Goal: Task Accomplishment & Management: Manage account settings

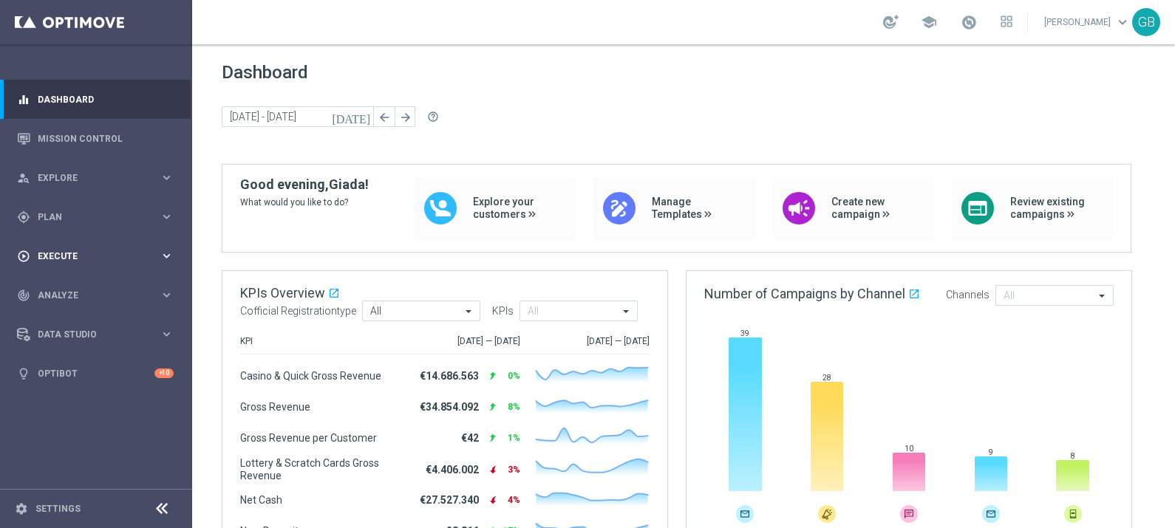
click at [82, 256] on span "Execute" at bounding box center [99, 256] width 122 height 9
click at [84, 281] on link "Campaign Builder" at bounding box center [95, 287] width 115 height 12
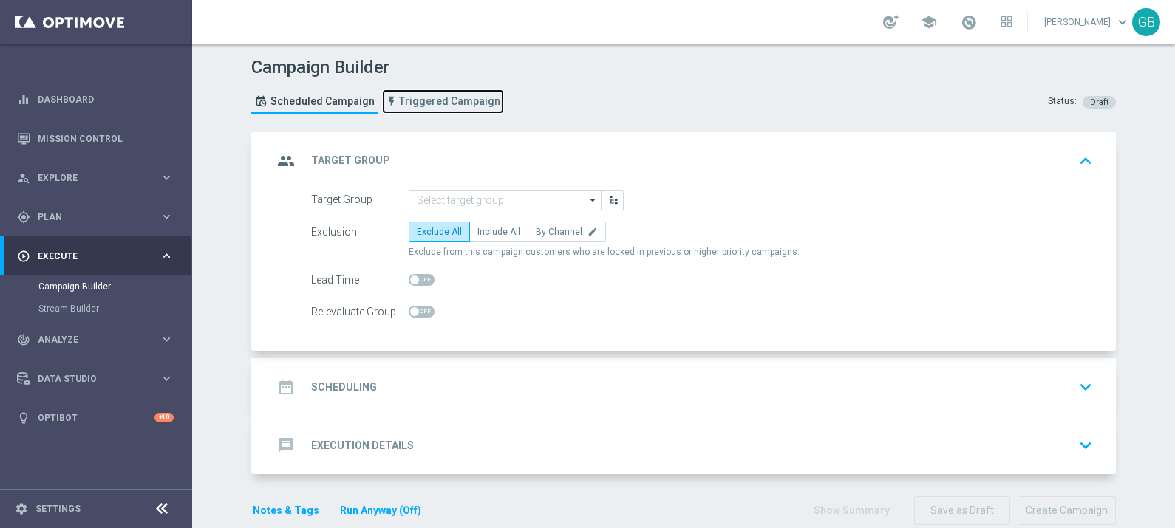
click at [432, 103] on span "Triggered Campaign" at bounding box center [449, 101] width 101 height 13
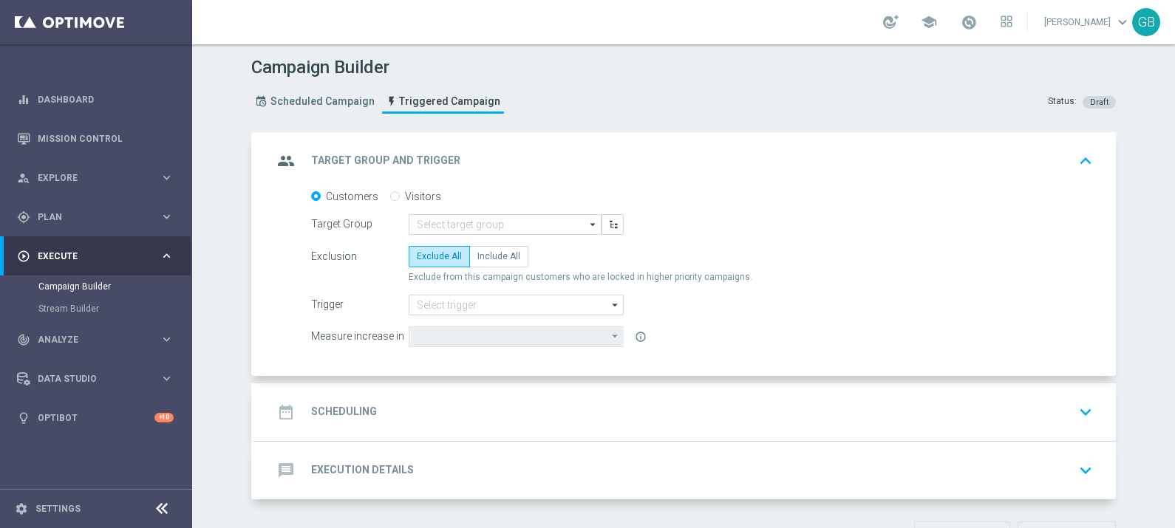
scroll to position [49, 0]
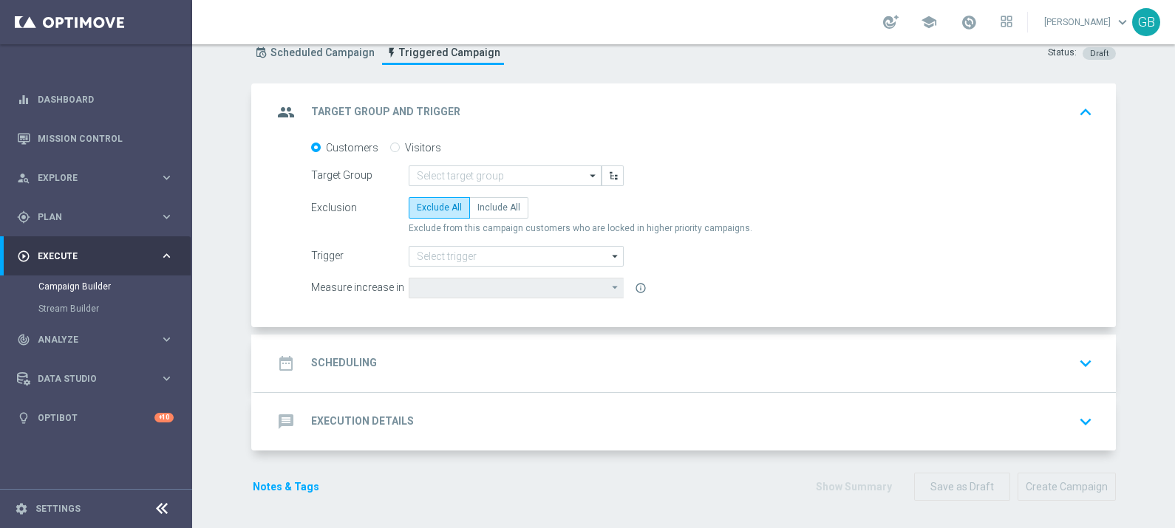
click at [495, 416] on div "message Execution Details keyboard_arrow_down" at bounding box center [685, 422] width 825 height 28
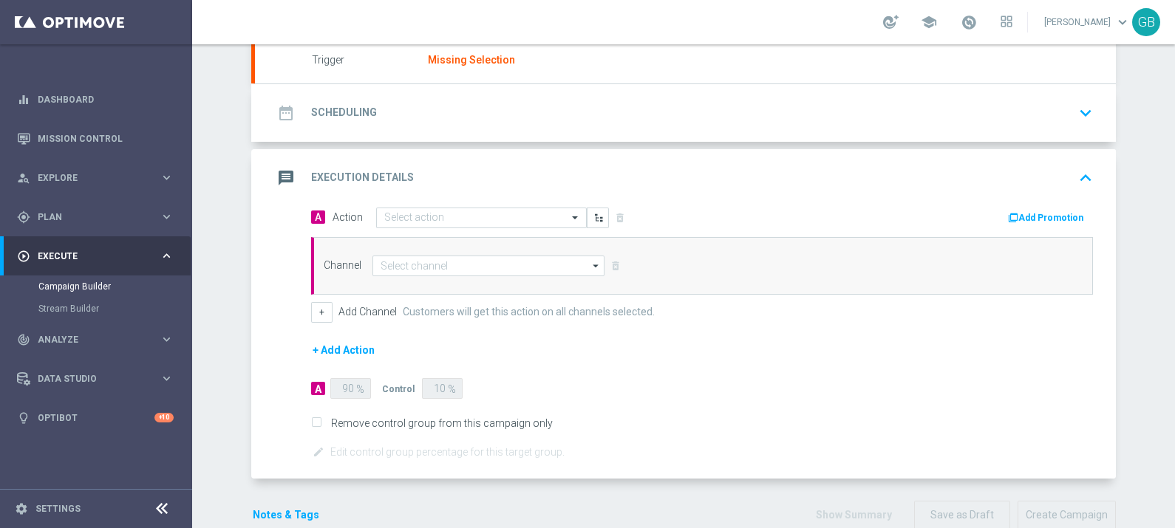
scroll to position [191, 0]
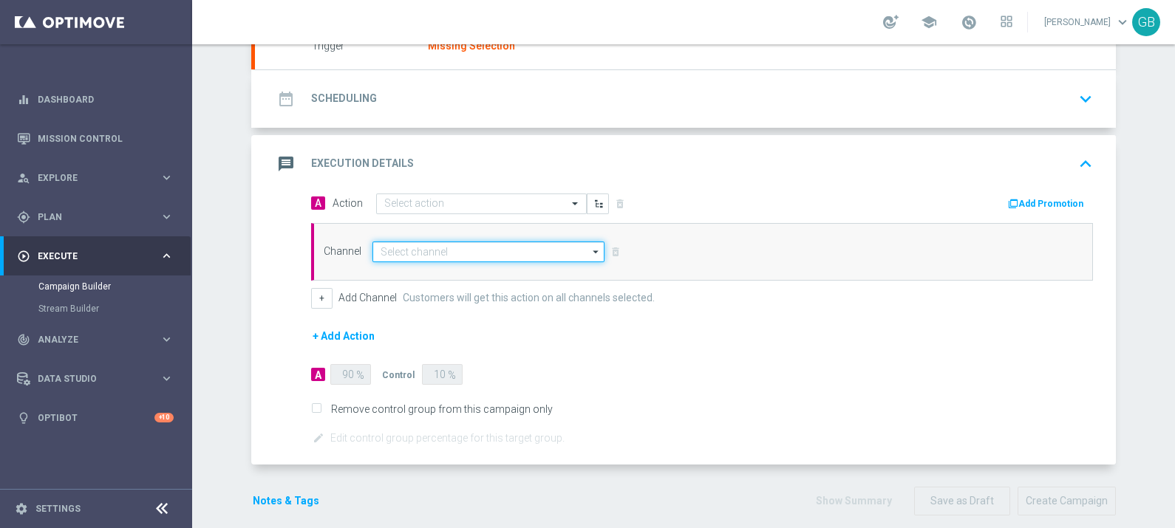
click at [463, 249] on input at bounding box center [488, 252] width 232 height 21
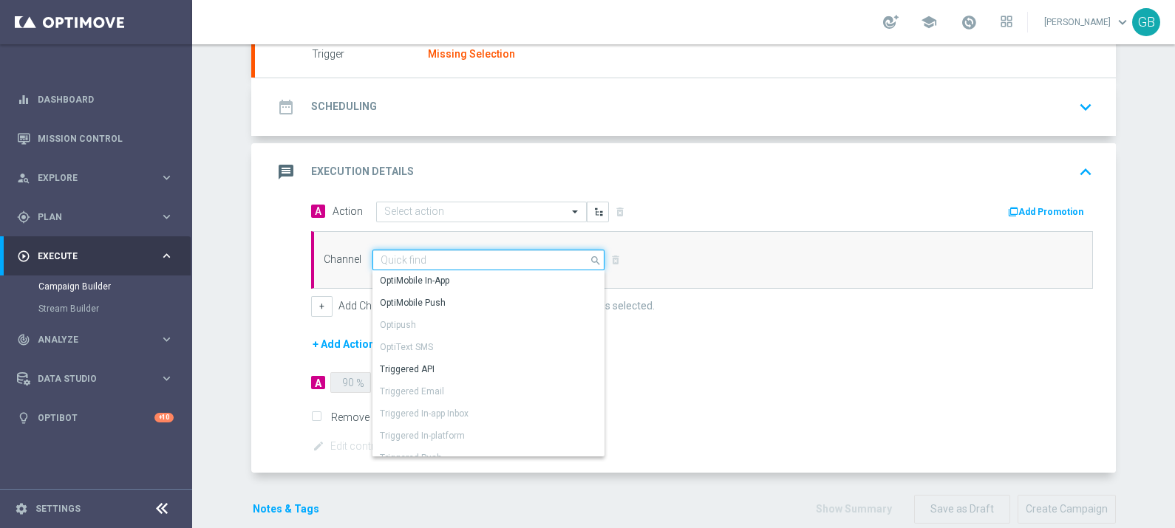
scroll to position [0, 0]
click at [750, 428] on form "A Action Select action delete_forever Add Promotion Channel search" at bounding box center [702, 328] width 782 height 255
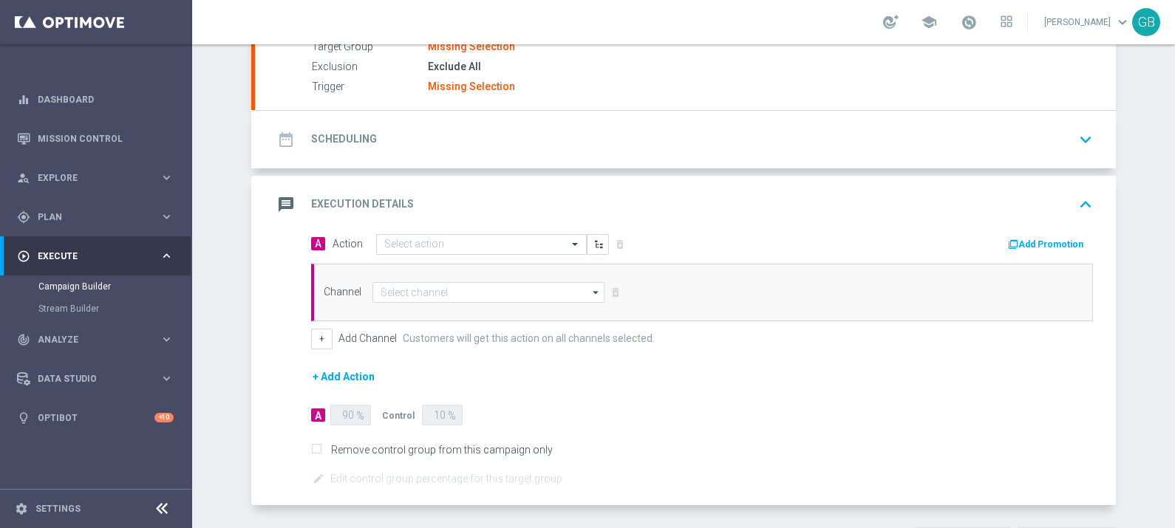
scroll to position [152, 0]
click at [1083, 202] on icon "keyboard_arrow_up" at bounding box center [1085, 203] width 22 height 22
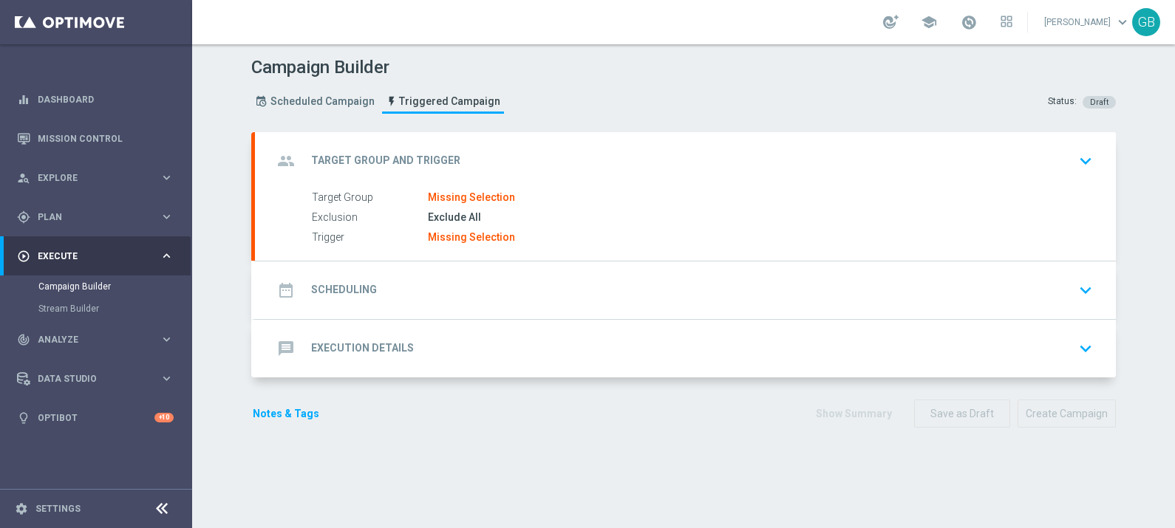
scroll to position [0, 0]
click at [1079, 160] on icon "keyboard_arrow_down" at bounding box center [1085, 161] width 22 height 22
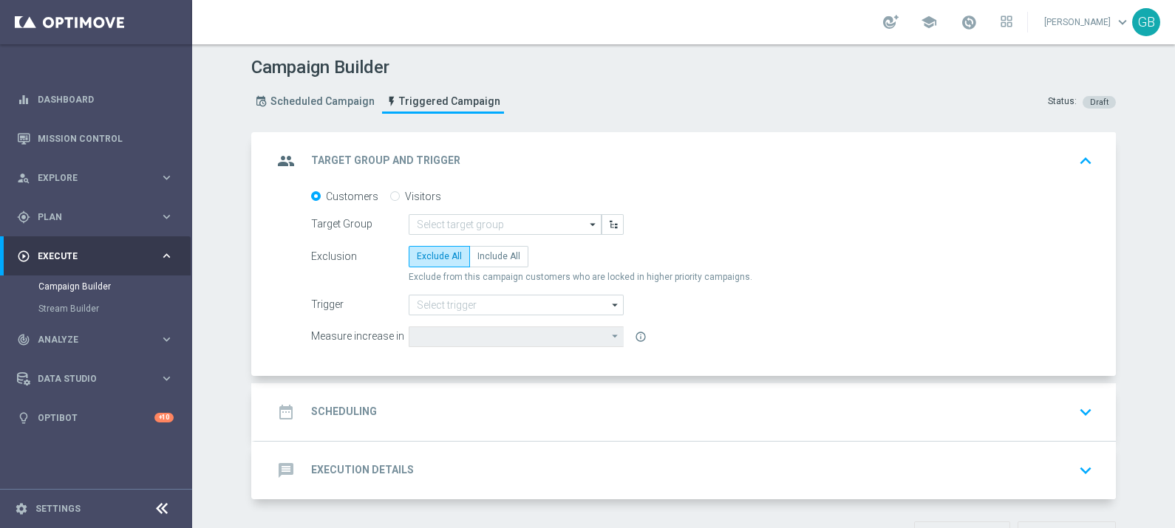
click at [1079, 160] on icon "keyboard_arrow_up" at bounding box center [1085, 161] width 22 height 22
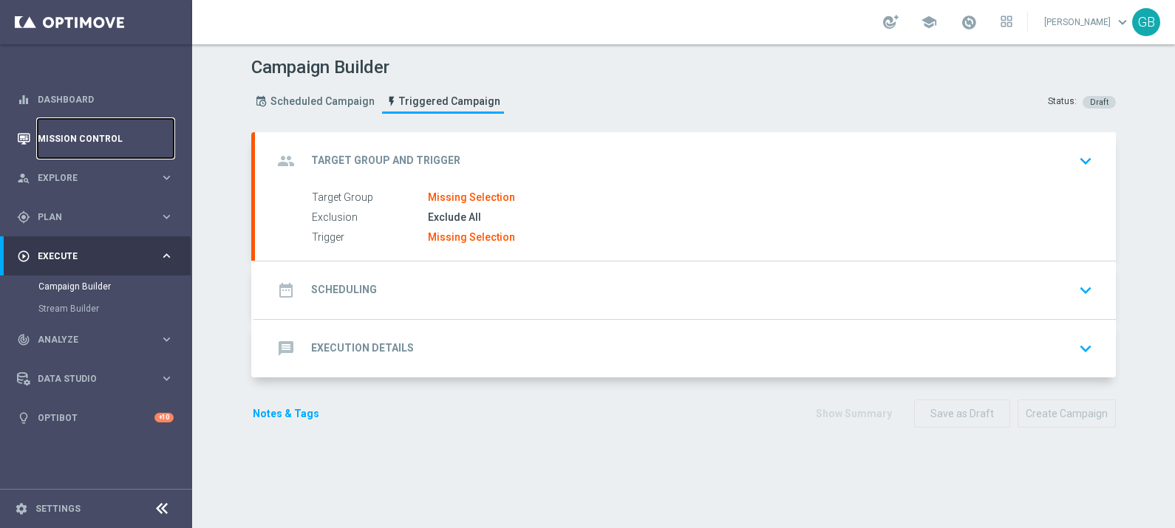
click at [78, 142] on link "Mission Control" at bounding box center [106, 138] width 136 height 39
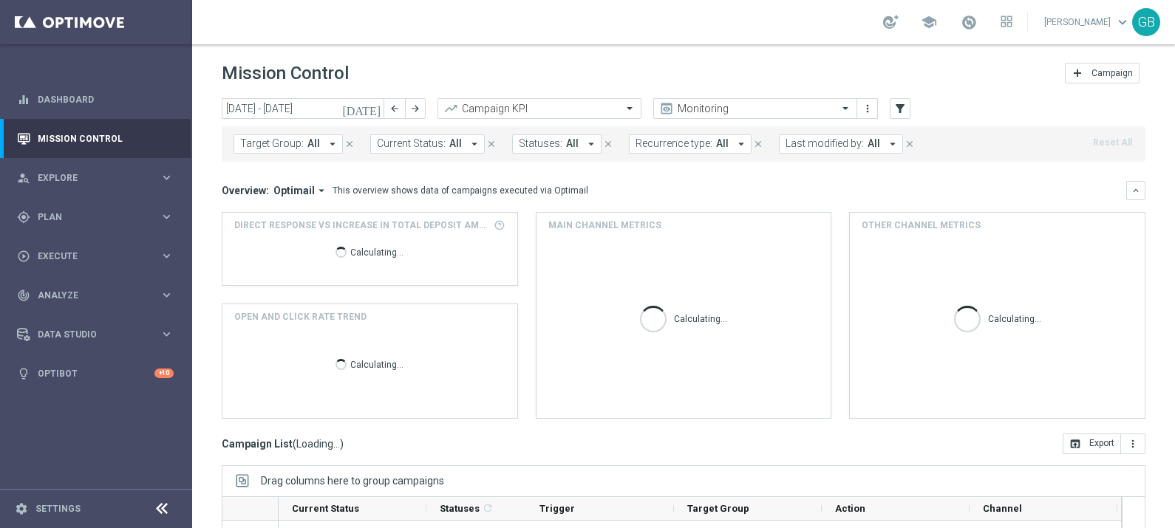
click at [375, 113] on icon "[DATE]" at bounding box center [362, 108] width 40 height 13
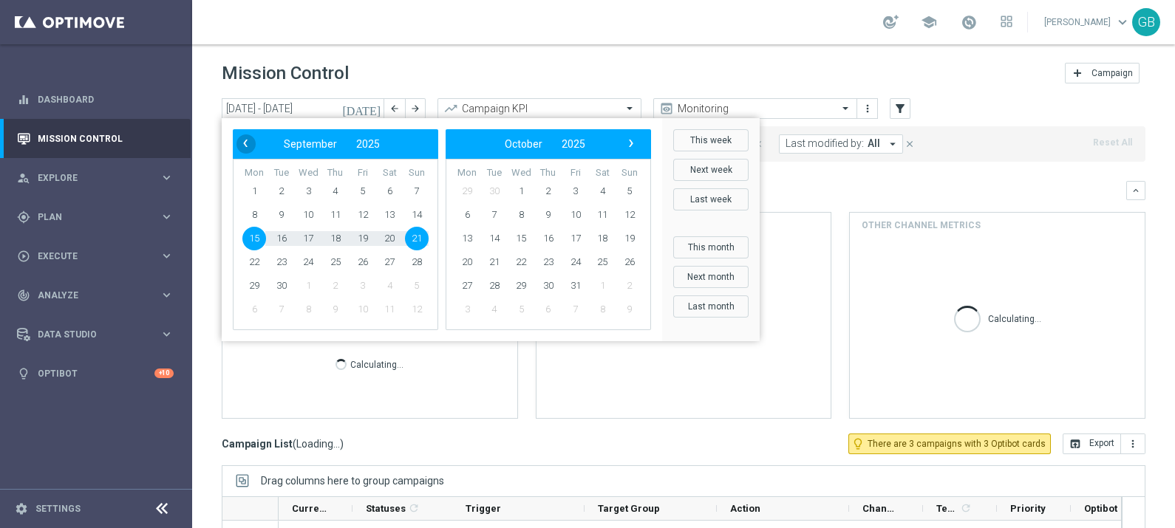
click at [241, 140] on span "‹" at bounding box center [245, 143] width 19 height 19
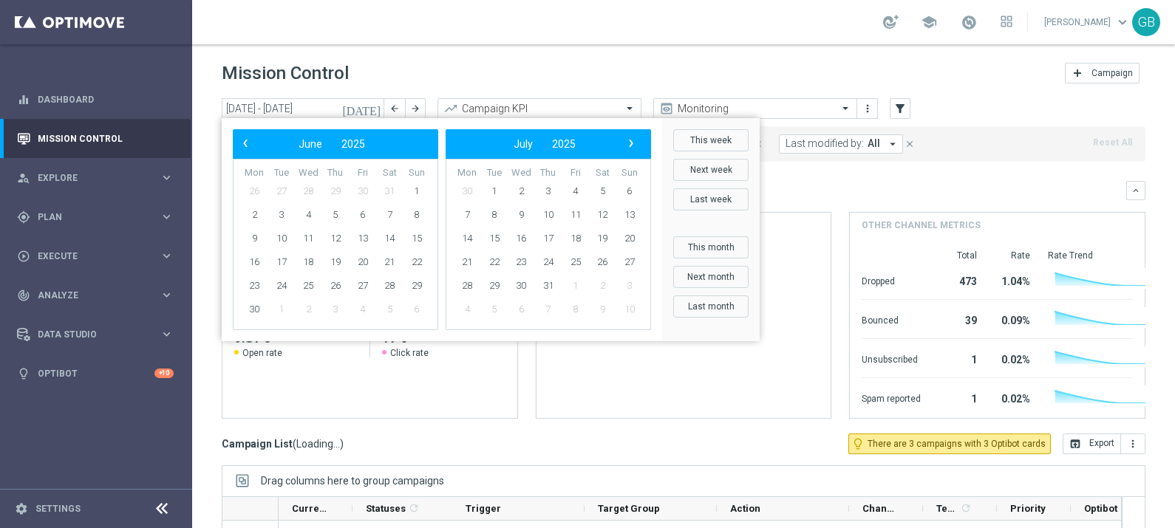
click at [241, 140] on span "‹" at bounding box center [245, 143] width 19 height 19
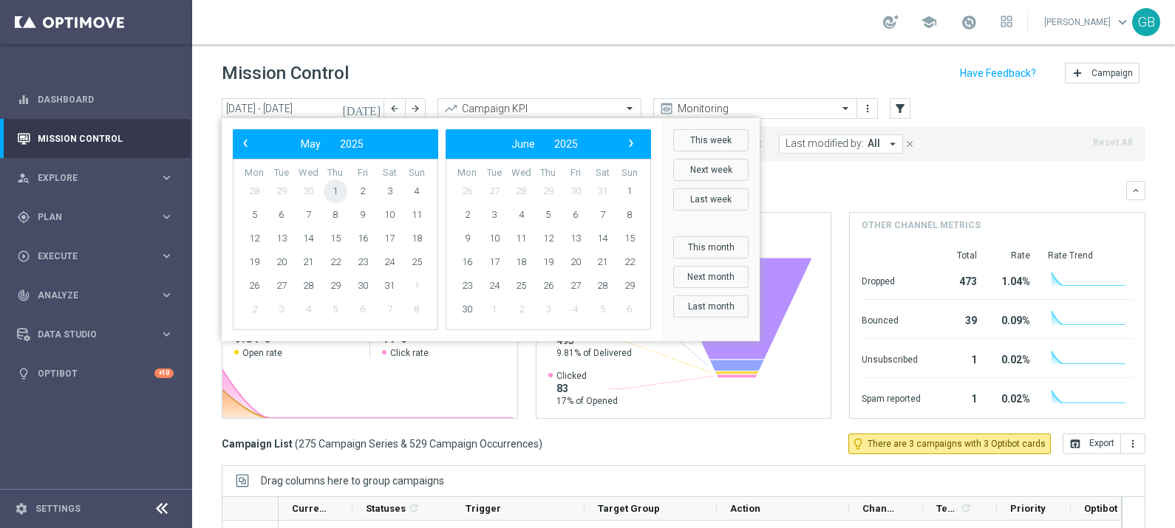
click at [333, 188] on span "1" at bounding box center [336, 192] width 24 height 24
click at [630, 142] on span "›" at bounding box center [630, 143] width 19 height 19
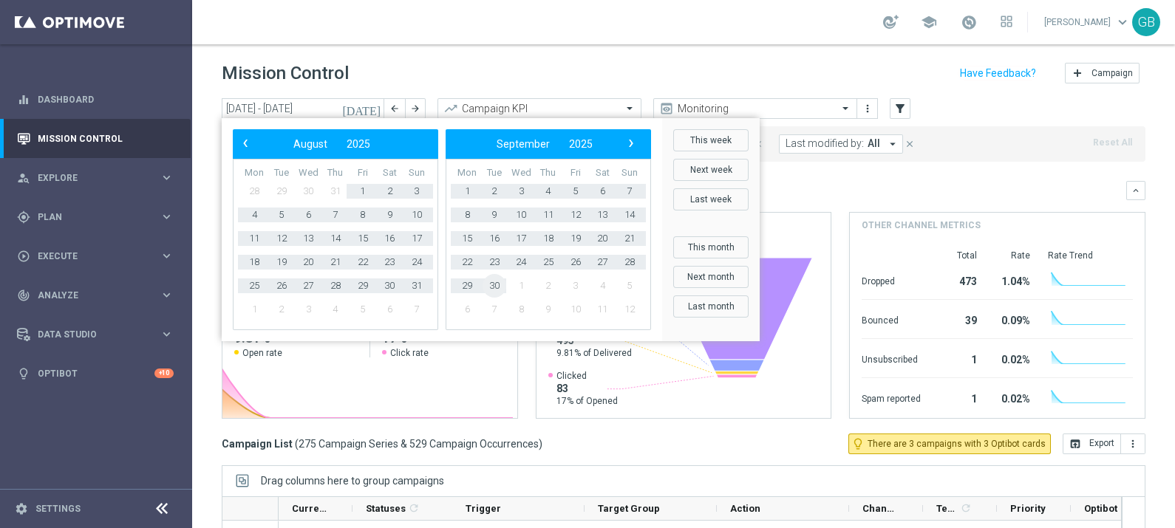
click at [499, 285] on span "30" at bounding box center [495, 286] width 24 height 24
type input "[DATE] - [DATE]"
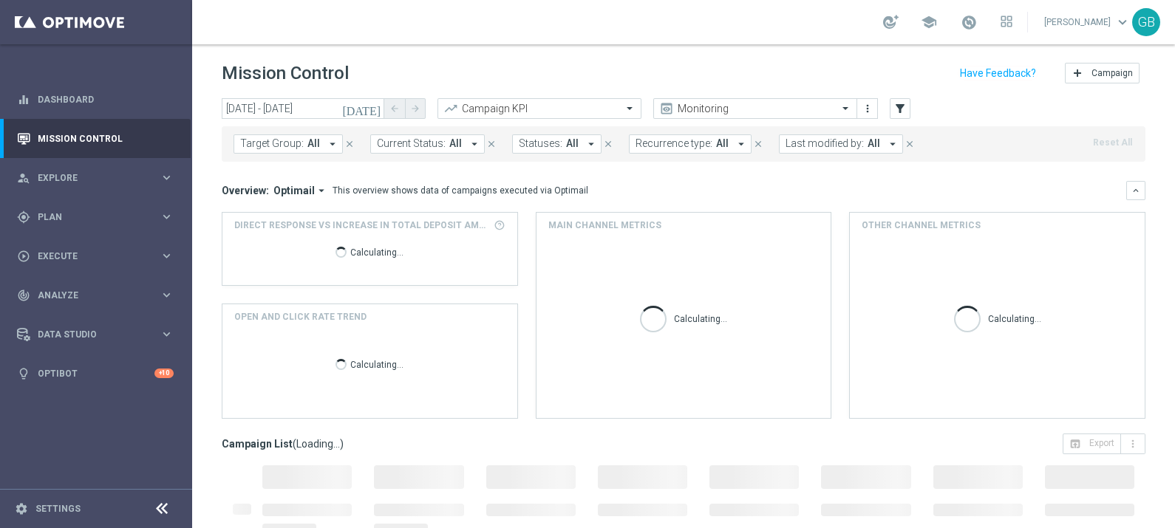
click at [372, 111] on icon "[DATE]" at bounding box center [362, 108] width 40 height 13
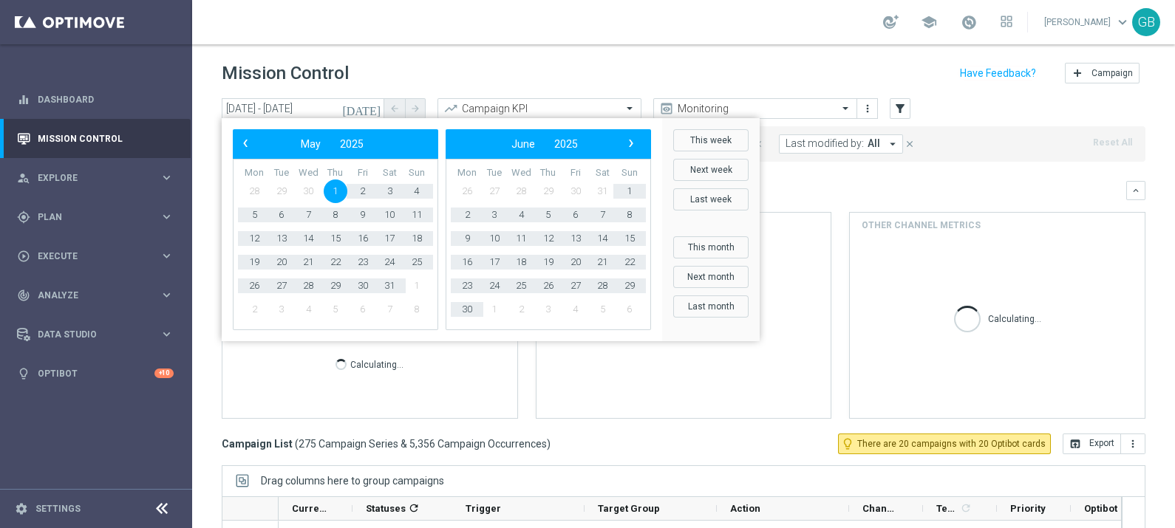
click at [856, 198] on div "Overview: Optimail arrow_drop_down This overview shows data of campaigns execut…" at bounding box center [684, 190] width 924 height 19
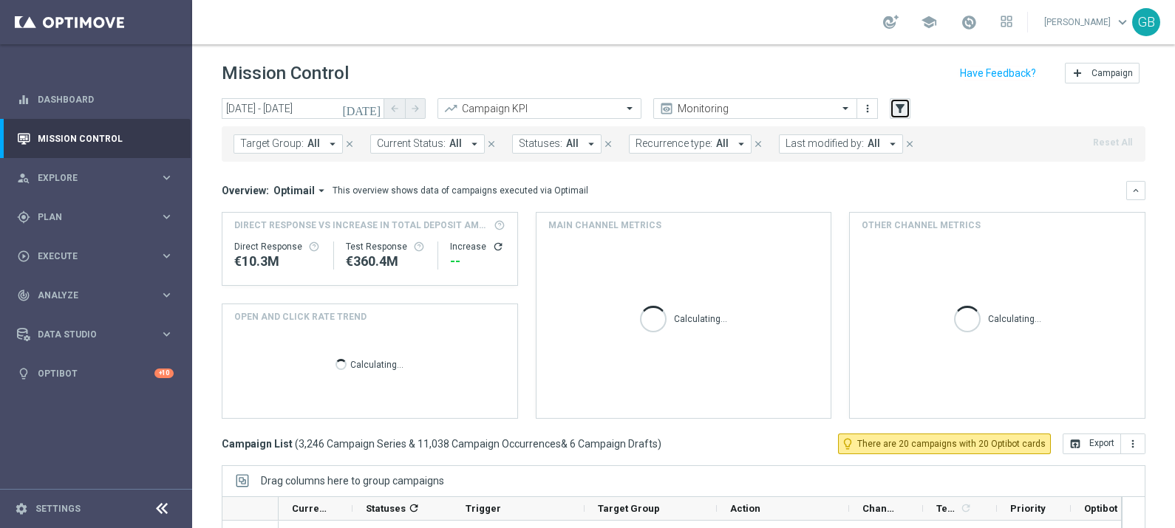
click at [905, 118] on button "filter_alt" at bounding box center [900, 108] width 21 height 21
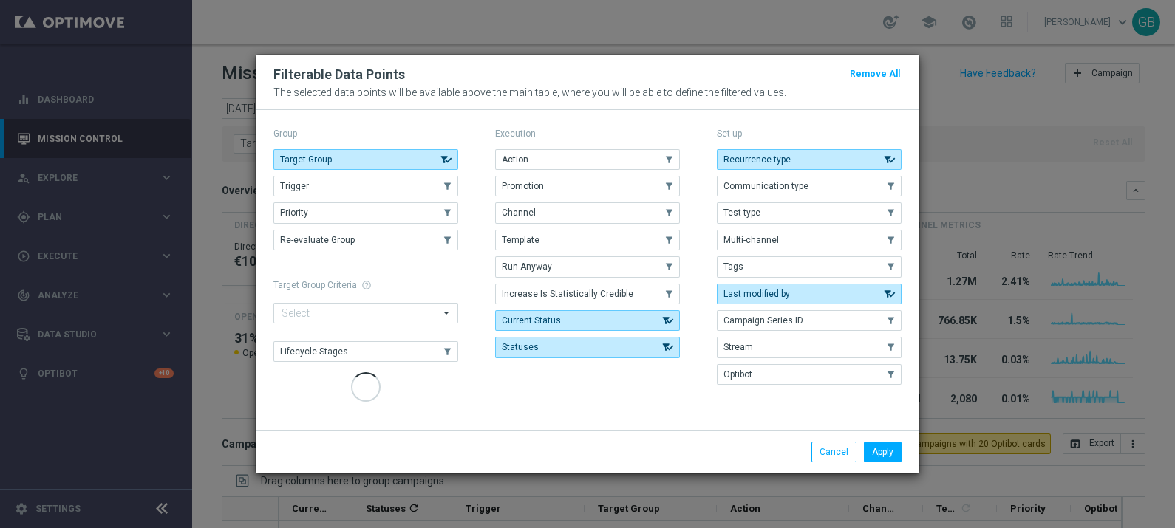
click at [559, 214] on button "Channel" at bounding box center [587, 212] width 185 height 21
click at [599, 212] on button "Channel" at bounding box center [587, 212] width 185 height 21
click at [884, 446] on button "Apply" at bounding box center [883, 452] width 38 height 21
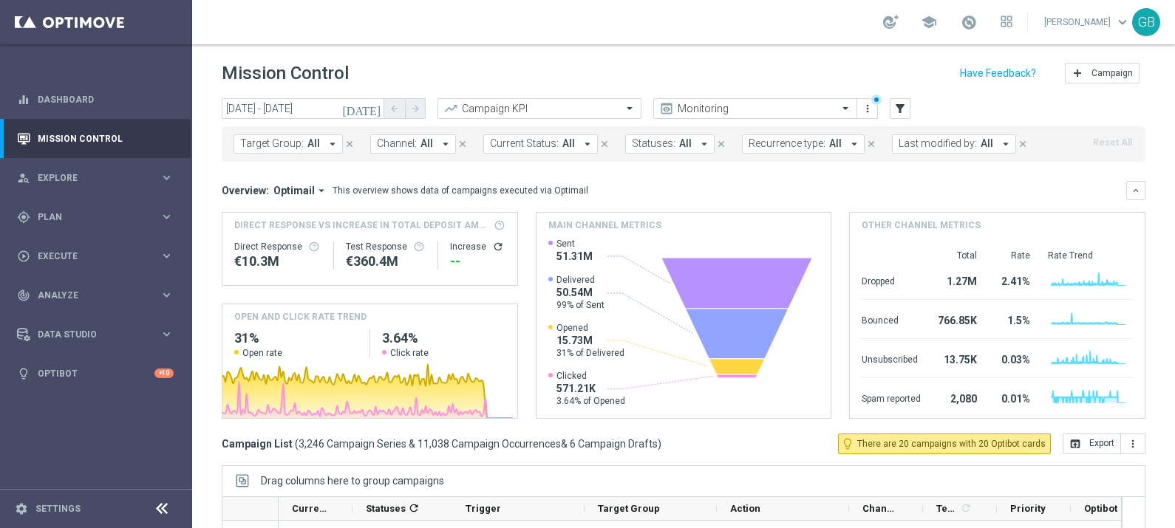
click at [426, 144] on span "All" at bounding box center [426, 143] width 13 height 13
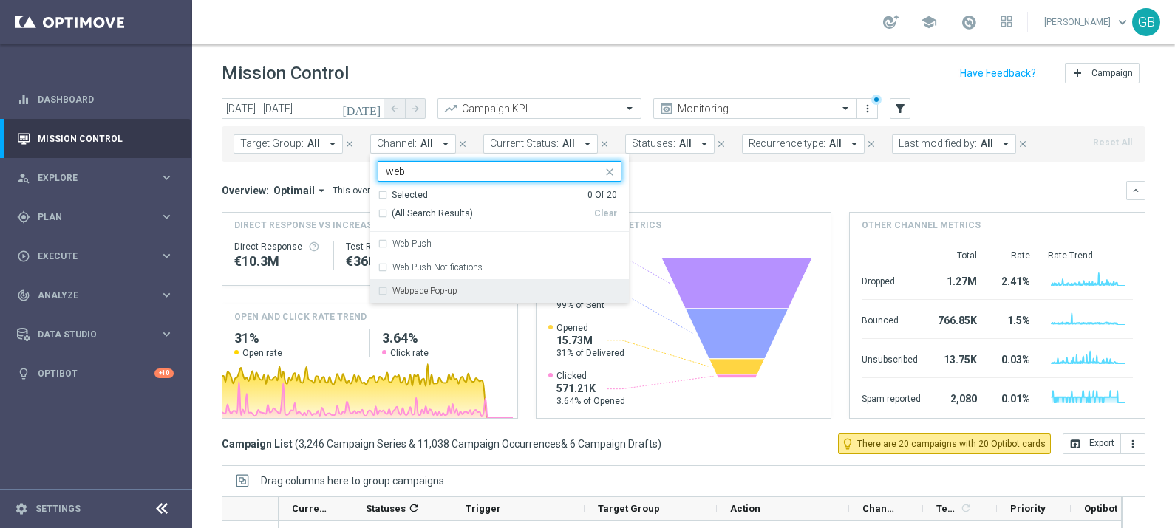
click at [384, 288] on div "Webpage Pop-up" at bounding box center [500, 291] width 244 height 24
type input "web"
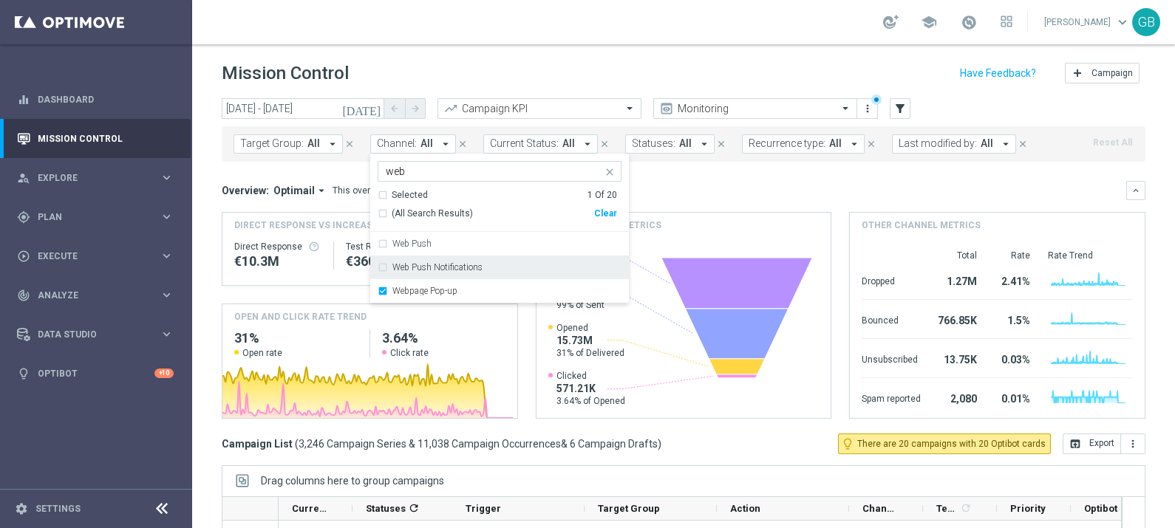
click at [744, 177] on mini-dashboard "Overview: Optimail arrow_drop_down This overview shows data of campaigns execut…" at bounding box center [684, 298] width 924 height 272
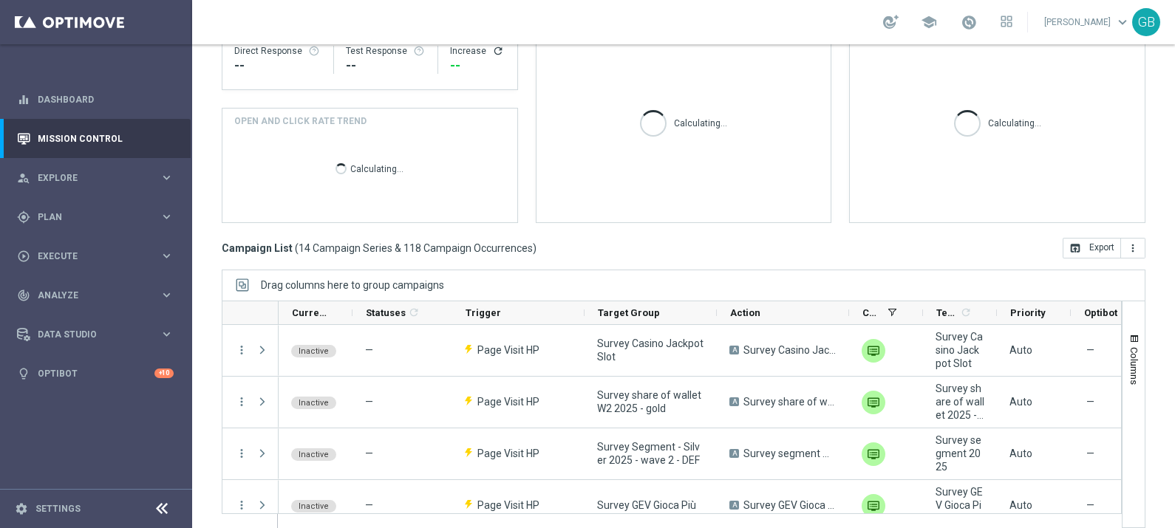
scroll to position [240, 0]
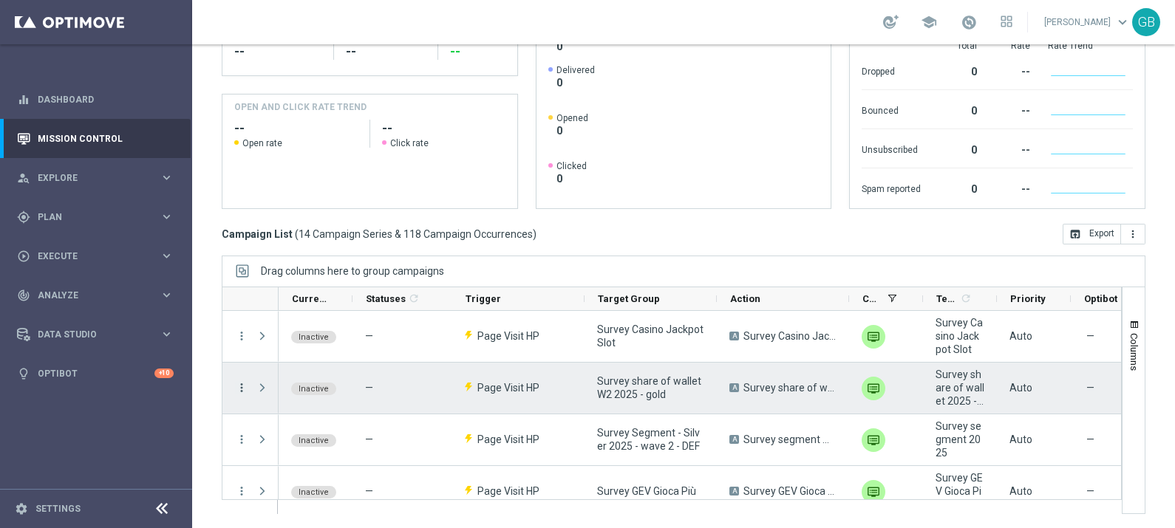
click at [239, 385] on icon "more_vert" at bounding box center [241, 387] width 13 height 13
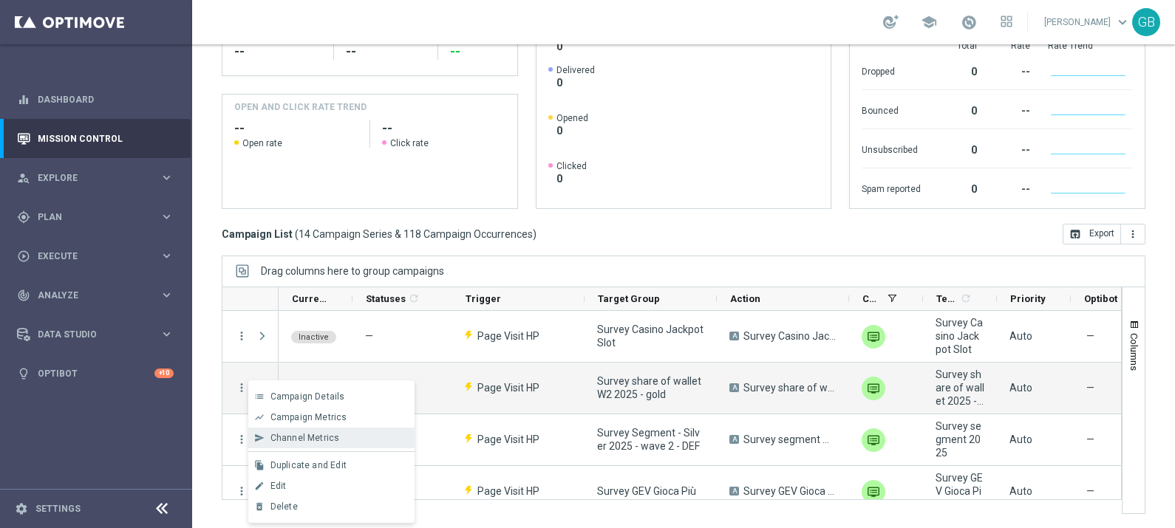
click at [351, 436] on div "Channel Metrics" at bounding box center [338, 438] width 137 height 10
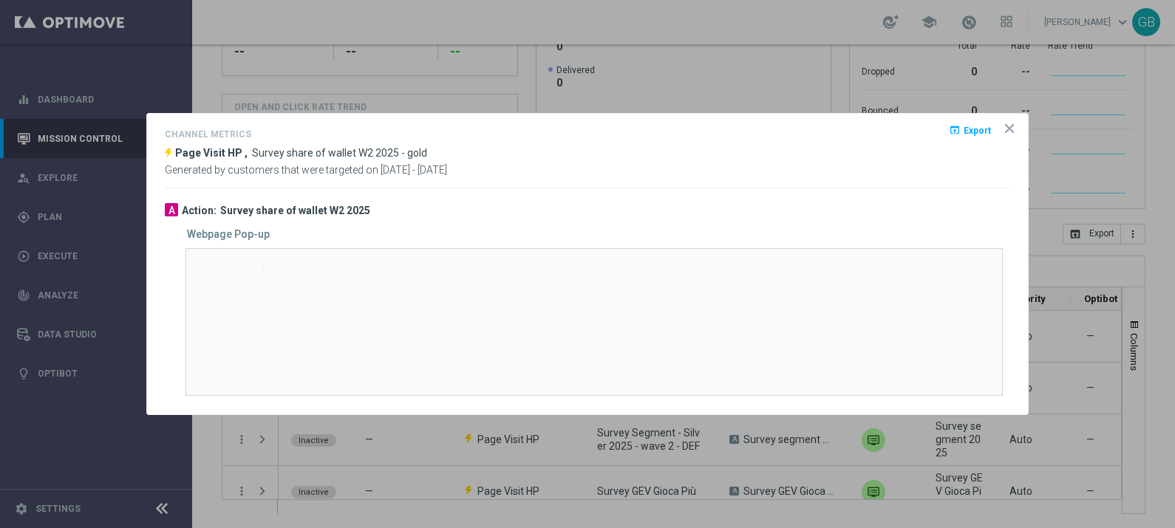
click at [1010, 130] on icon "icon" at bounding box center [1009, 128] width 7 height 7
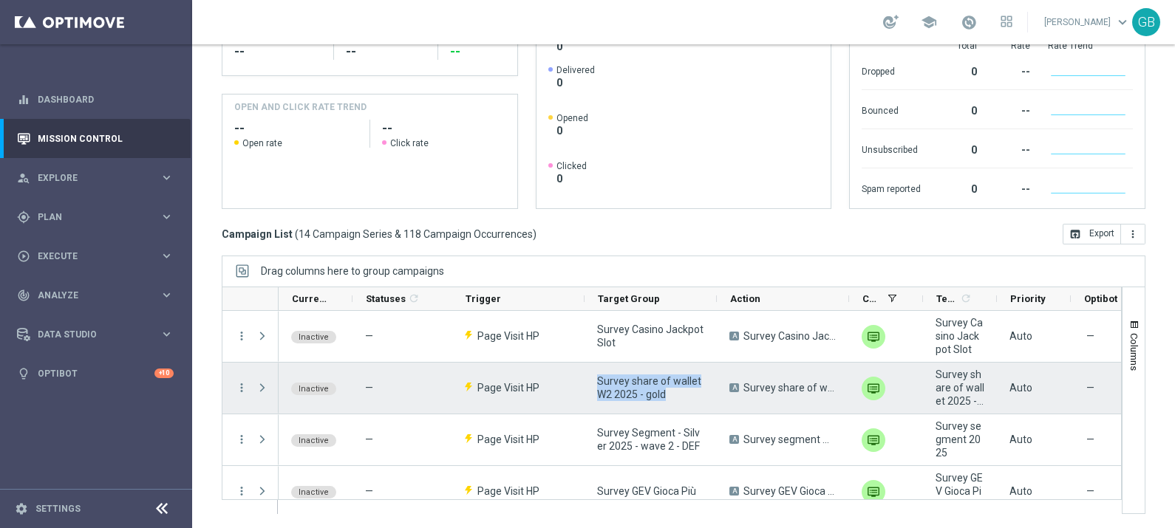
drag, startPoint x: 665, startPoint y: 394, endPoint x: 582, endPoint y: 379, distance: 84.1
click at [582, 379] on div "Inactive — Page Visit HP Survey share of wallet W2 2025 - gold A Survey share o…" at bounding box center [903, 389] width 1249 height 52
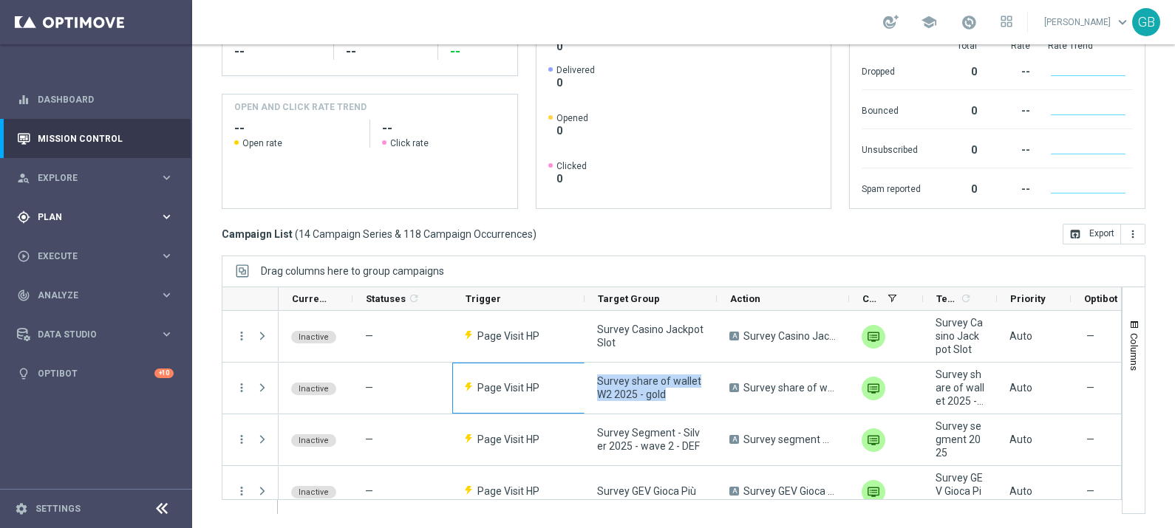
click at [96, 211] on div "gps_fixed Plan" at bounding box center [88, 217] width 143 height 13
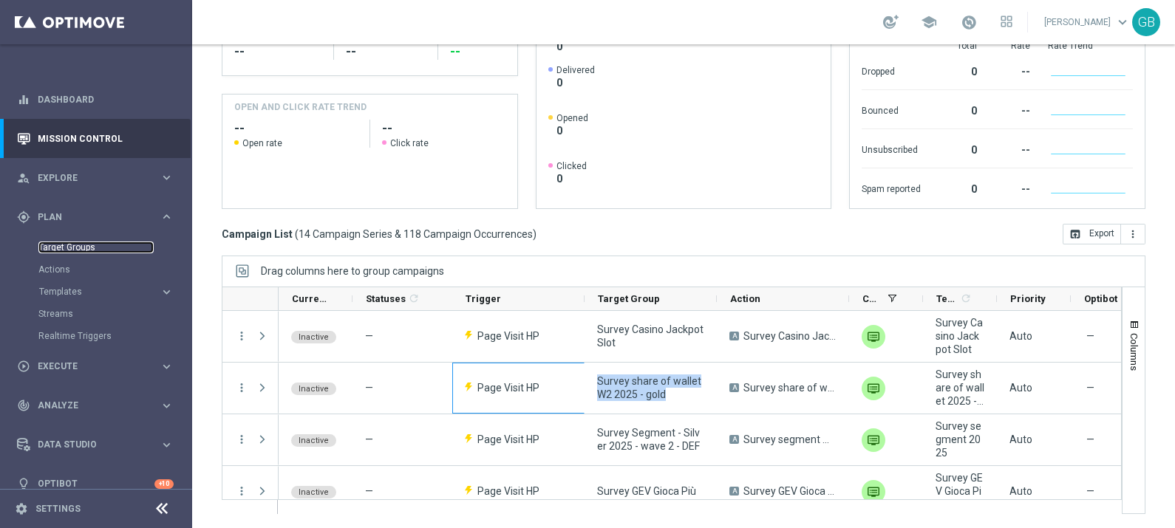
click at [85, 246] on link "Target Groups" at bounding box center [95, 248] width 115 height 12
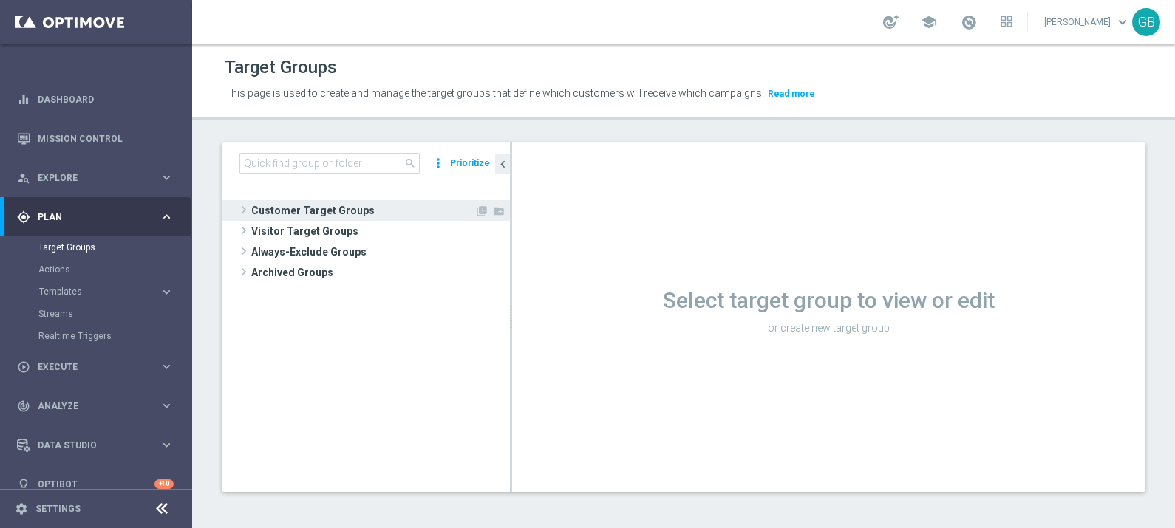
click at [383, 207] on span "Customer Target Groups" at bounding box center [362, 210] width 223 height 21
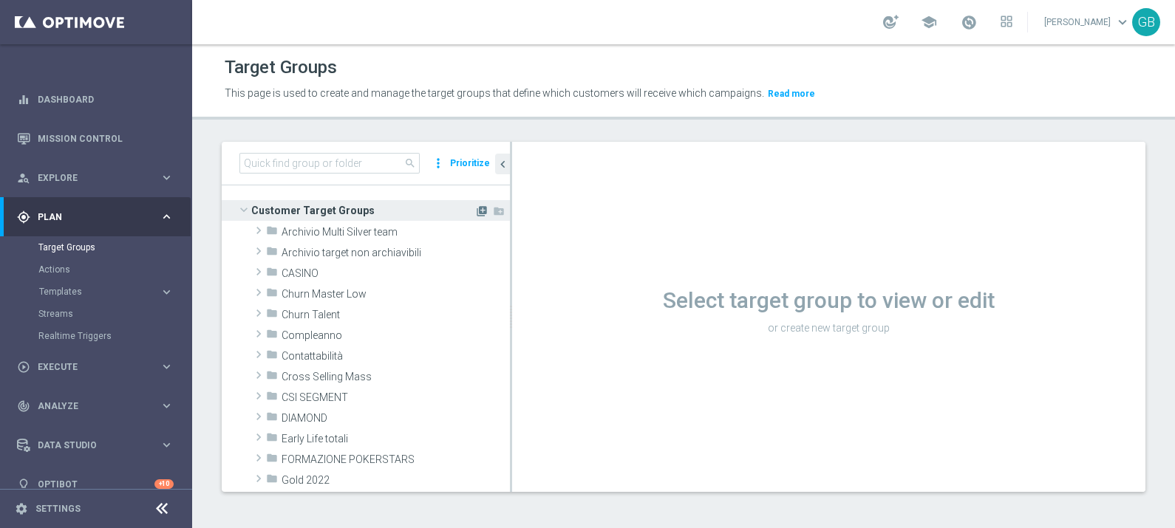
click at [476, 210] on icon "library_add" at bounding box center [482, 211] width 12 height 12
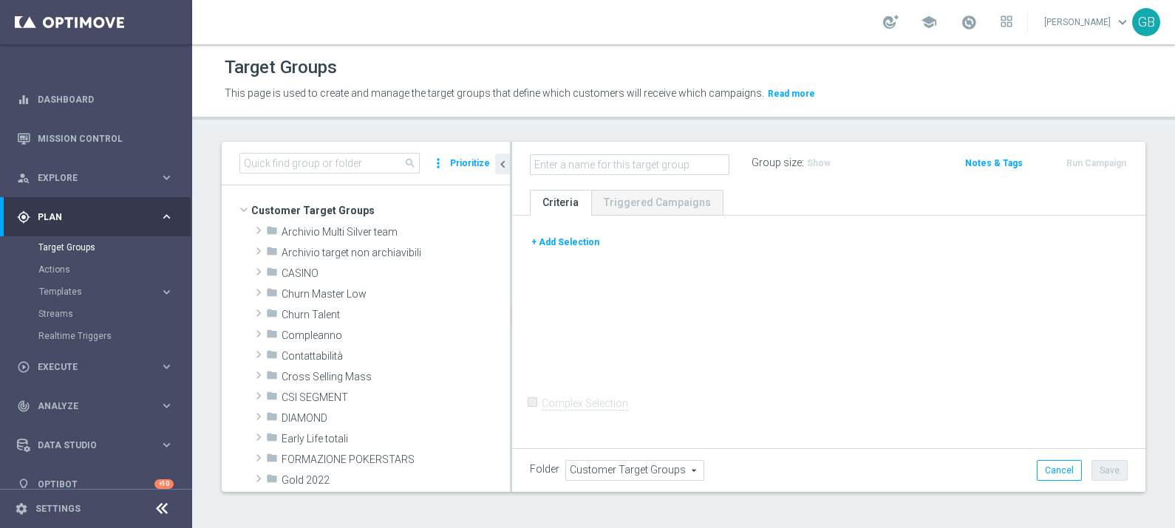
click at [562, 239] on button "+ Add Selection" at bounding box center [565, 242] width 71 height 16
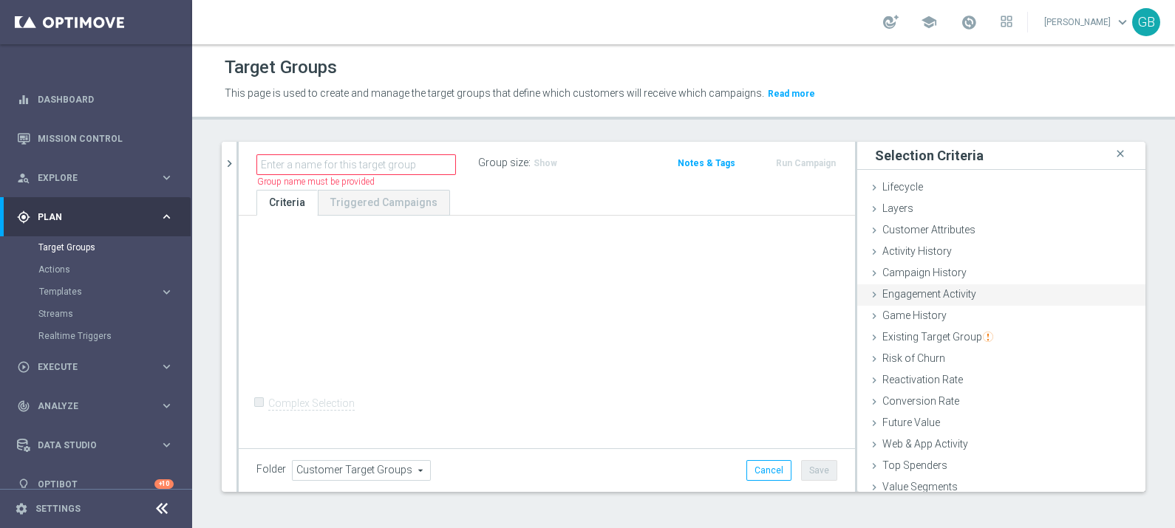
click at [976, 299] on div "Engagement Activity done" at bounding box center [1001, 296] width 288 height 22
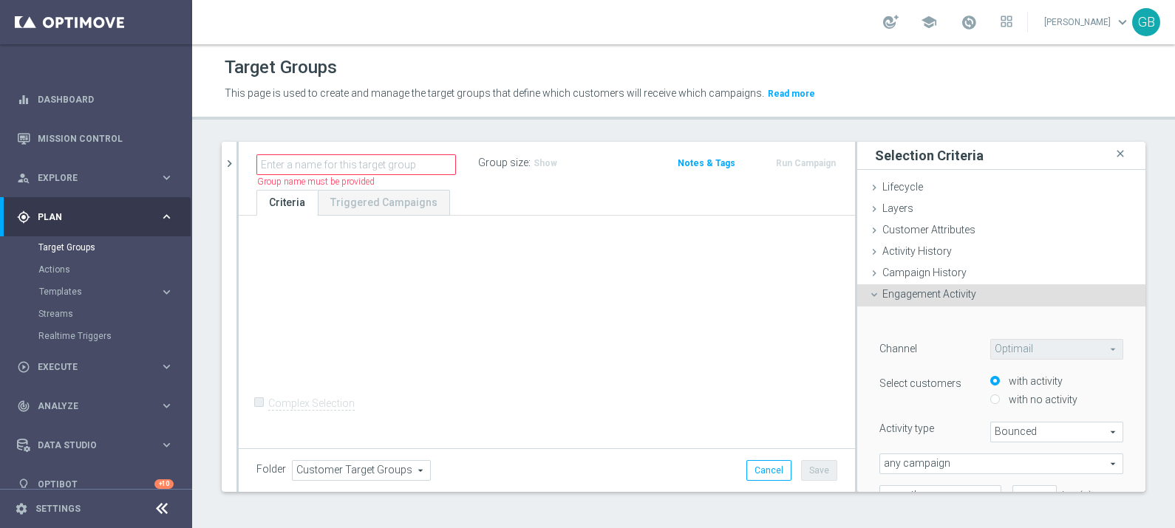
click at [990, 381] on input "with activity" at bounding box center [995, 382] width 10 height 10
click at [1083, 350] on opti-search-list "Optimail Optimail arrow_drop_down search" at bounding box center [1056, 349] width 133 height 10
click at [868, 248] on icon at bounding box center [874, 251] width 12 height 12
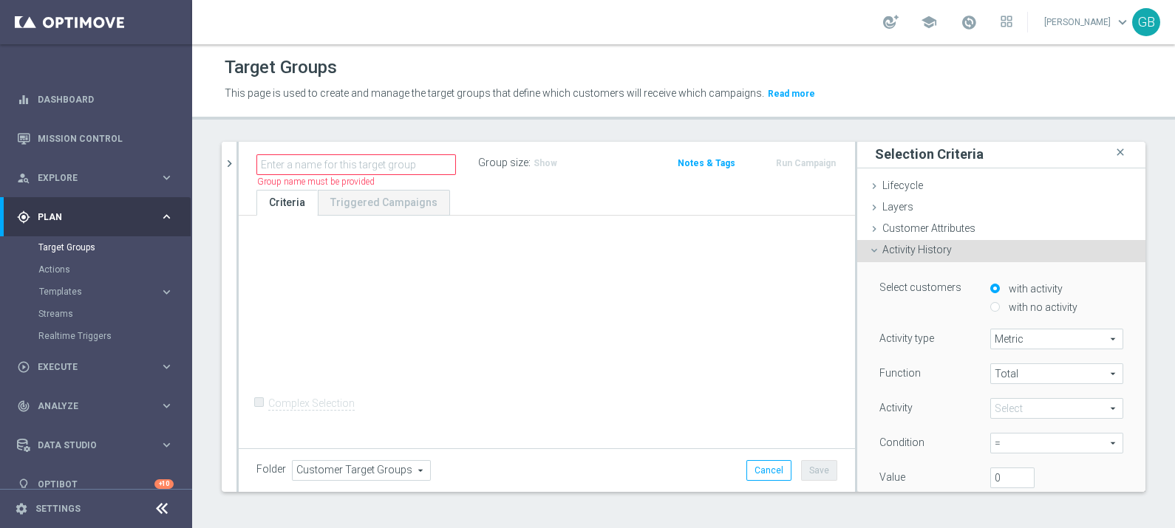
click at [876, 256] on div "Activity History done" at bounding box center [1001, 251] width 288 height 22
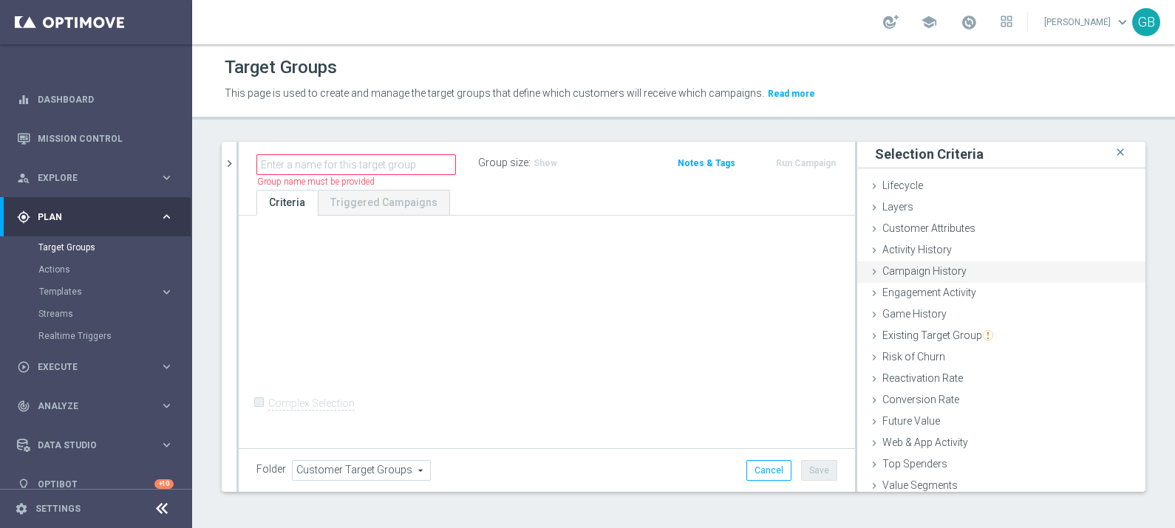
click at [889, 272] on span "Campaign History" at bounding box center [924, 271] width 84 height 12
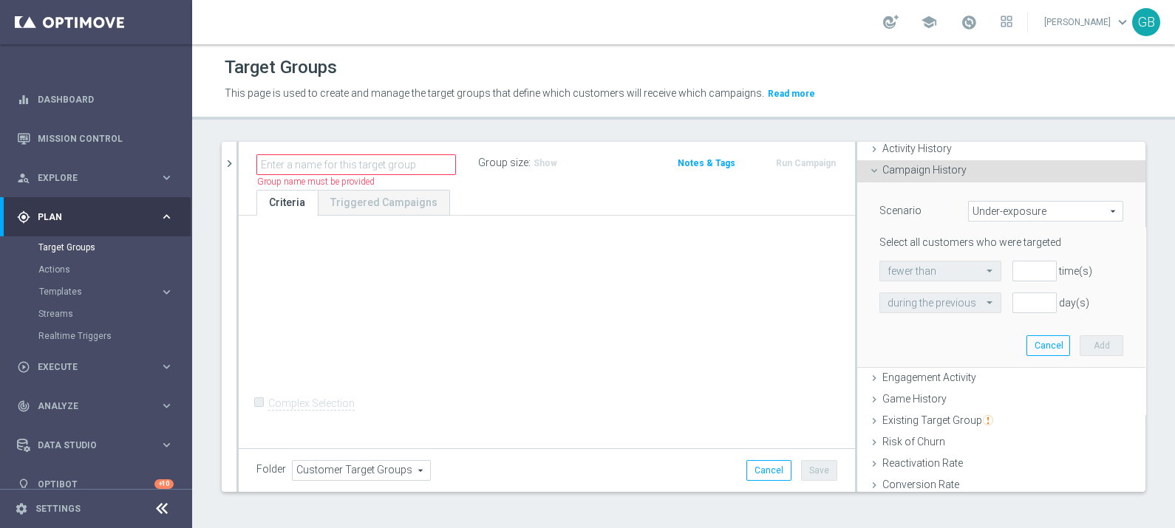
scroll to position [204, 0]
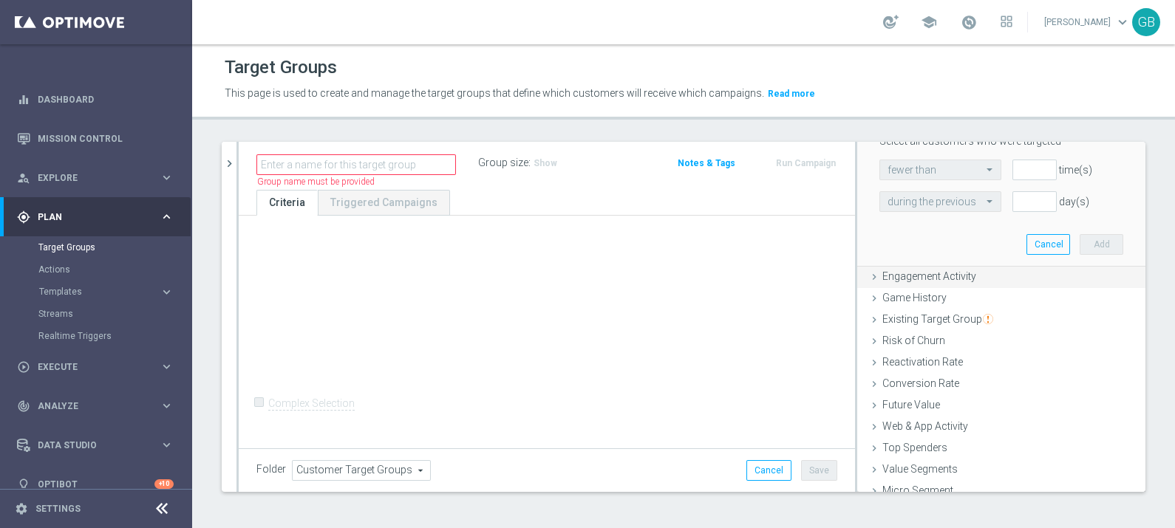
click at [897, 274] on span "Engagement Activity" at bounding box center [929, 276] width 94 height 12
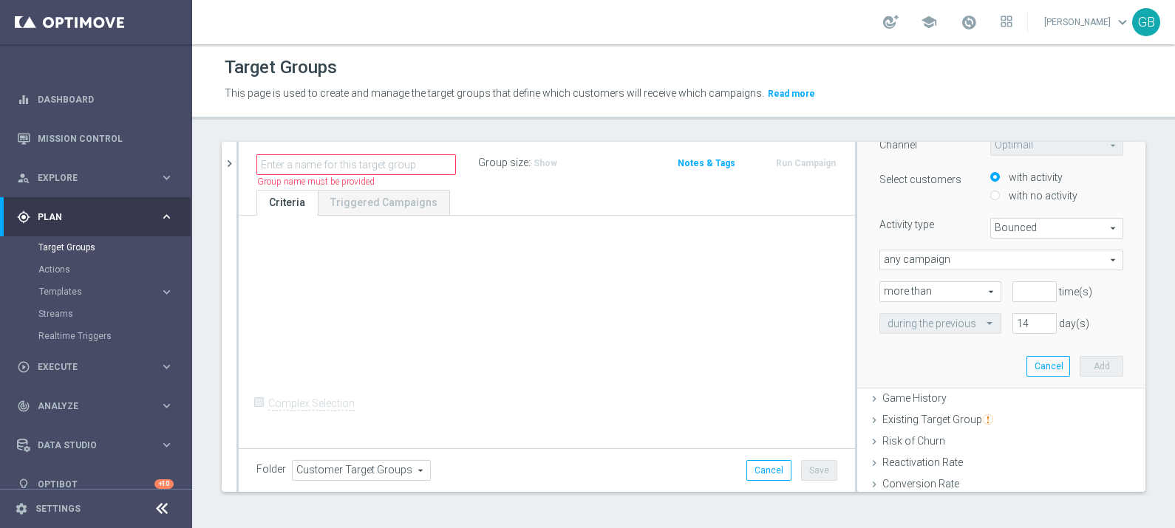
scroll to position [112, 0]
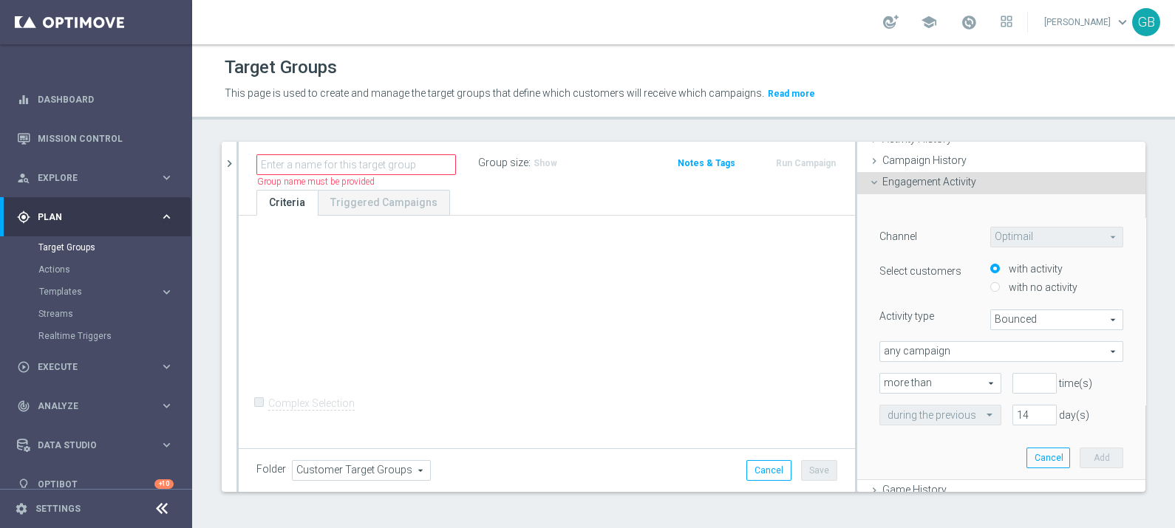
click at [1052, 237] on opti-search-list "Optimail Optimail arrow_drop_down search" at bounding box center [1056, 237] width 133 height 10
click at [1079, 236] on opti-search-list "Optimail Optimail arrow_drop_down search" at bounding box center [1056, 237] width 133 height 10
